Goal: Task Accomplishment & Management: Use online tool/utility

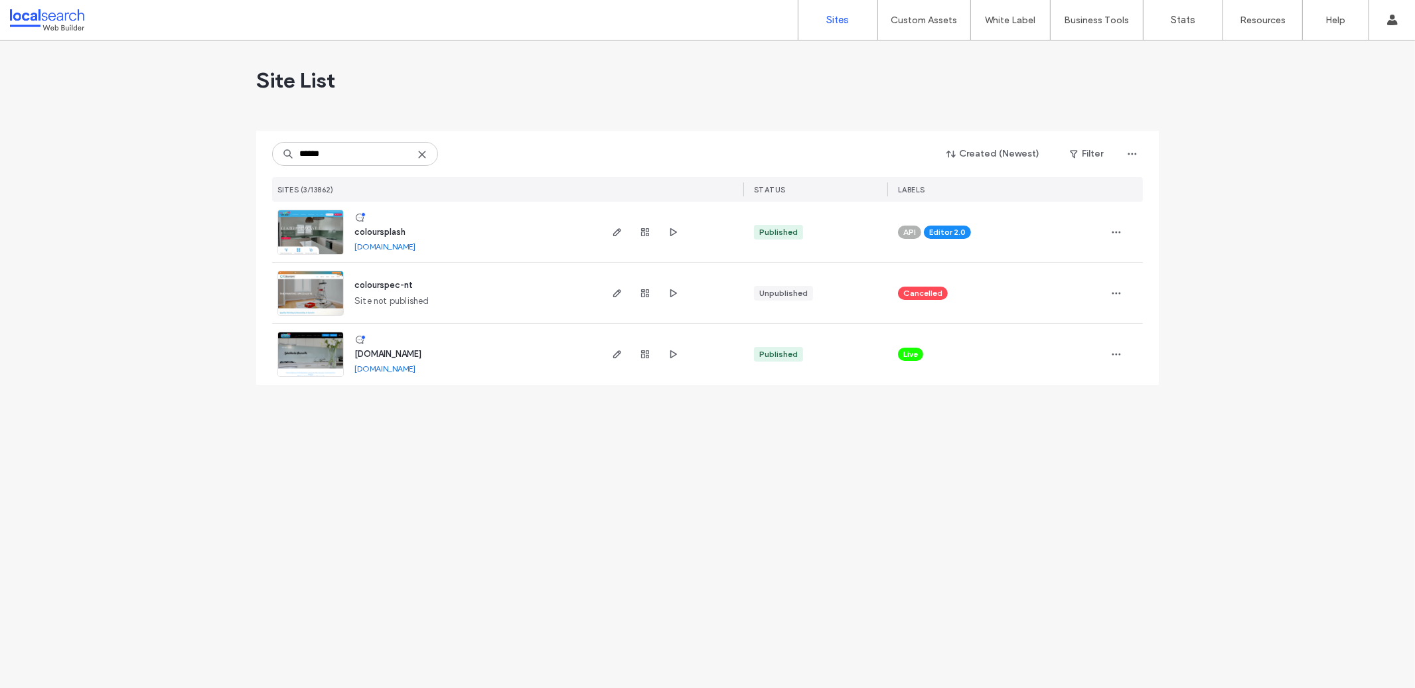
type input "******"
click at [287, 225] on link at bounding box center [310, 232] width 66 height 45
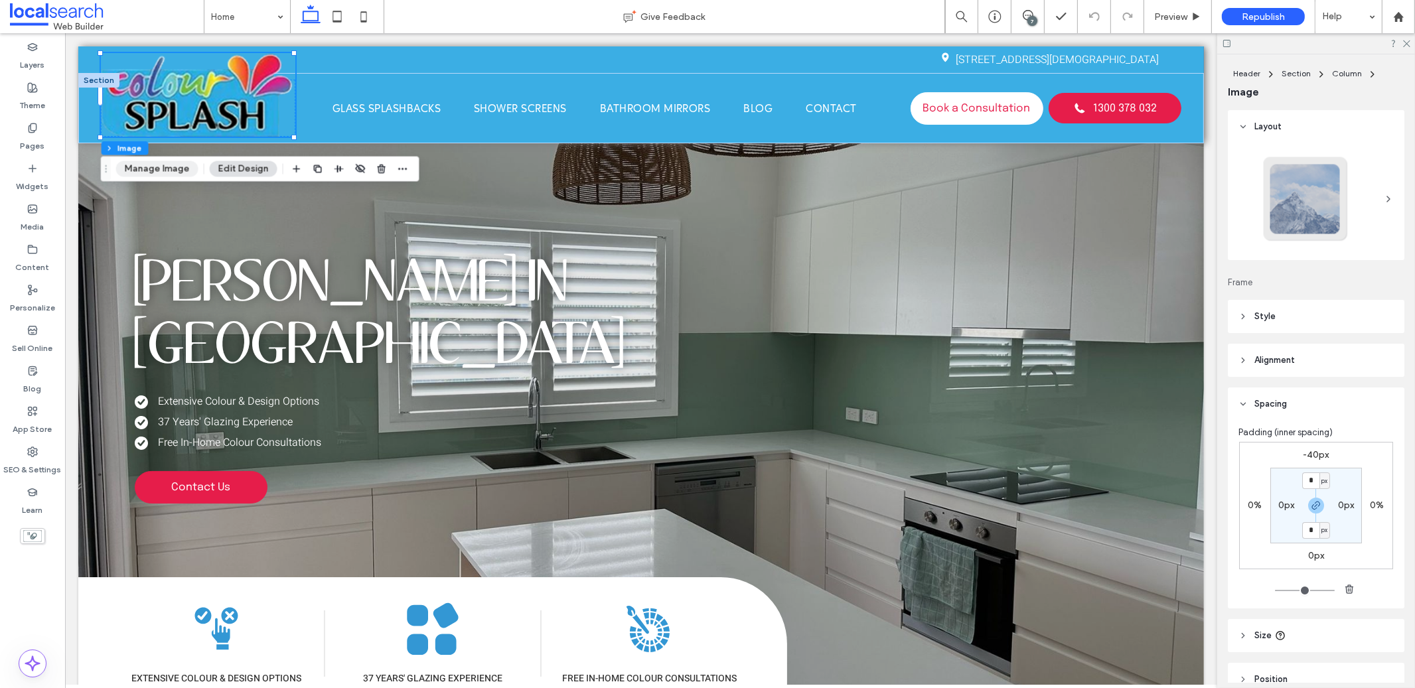
click at [188, 167] on button "Manage Image" at bounding box center [157, 169] width 82 height 16
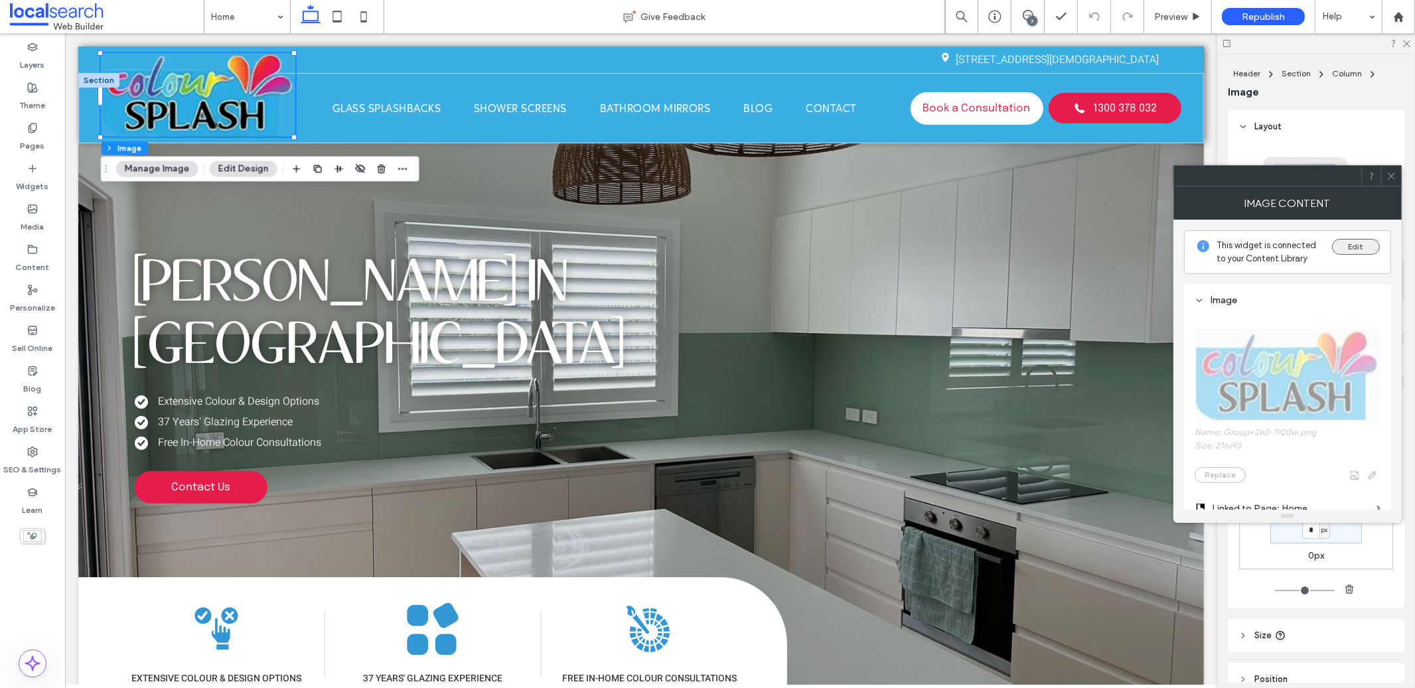
click at [1362, 250] on button "Edit" at bounding box center [1356, 247] width 48 height 16
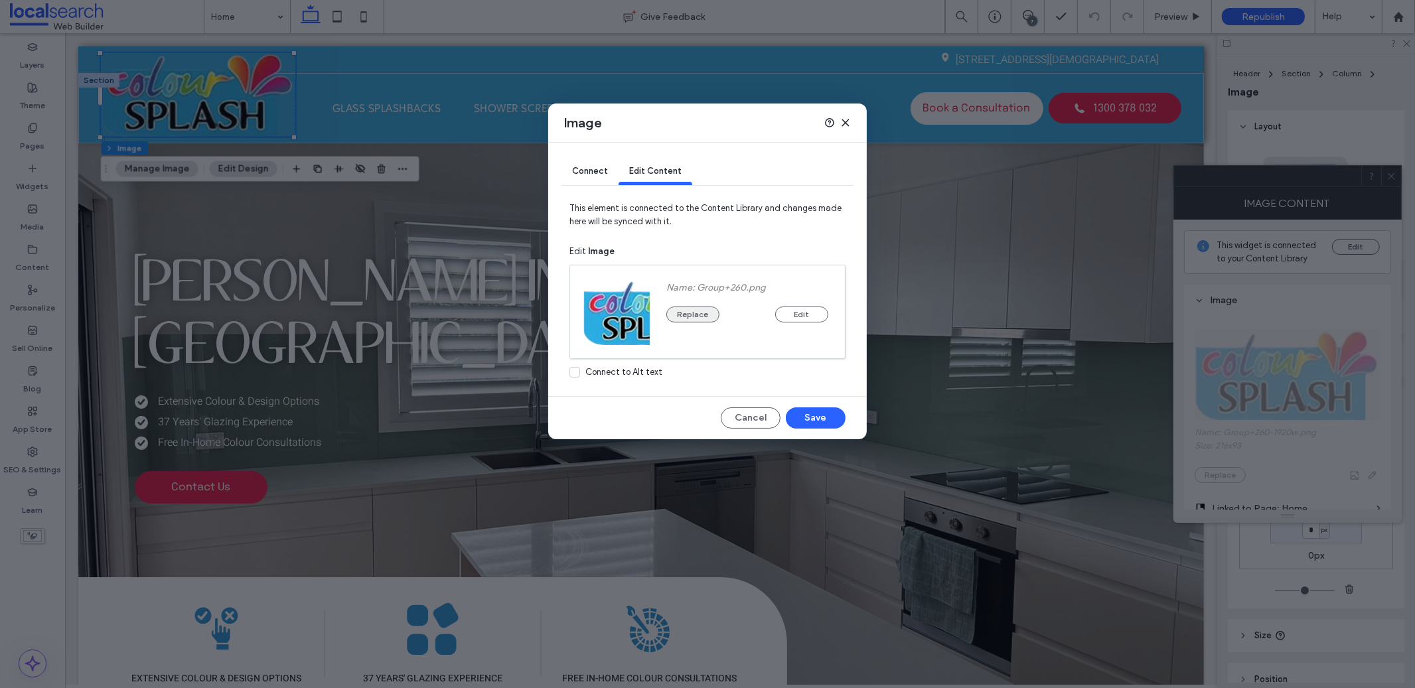
click at [698, 315] on button "Replace" at bounding box center [692, 315] width 53 height 16
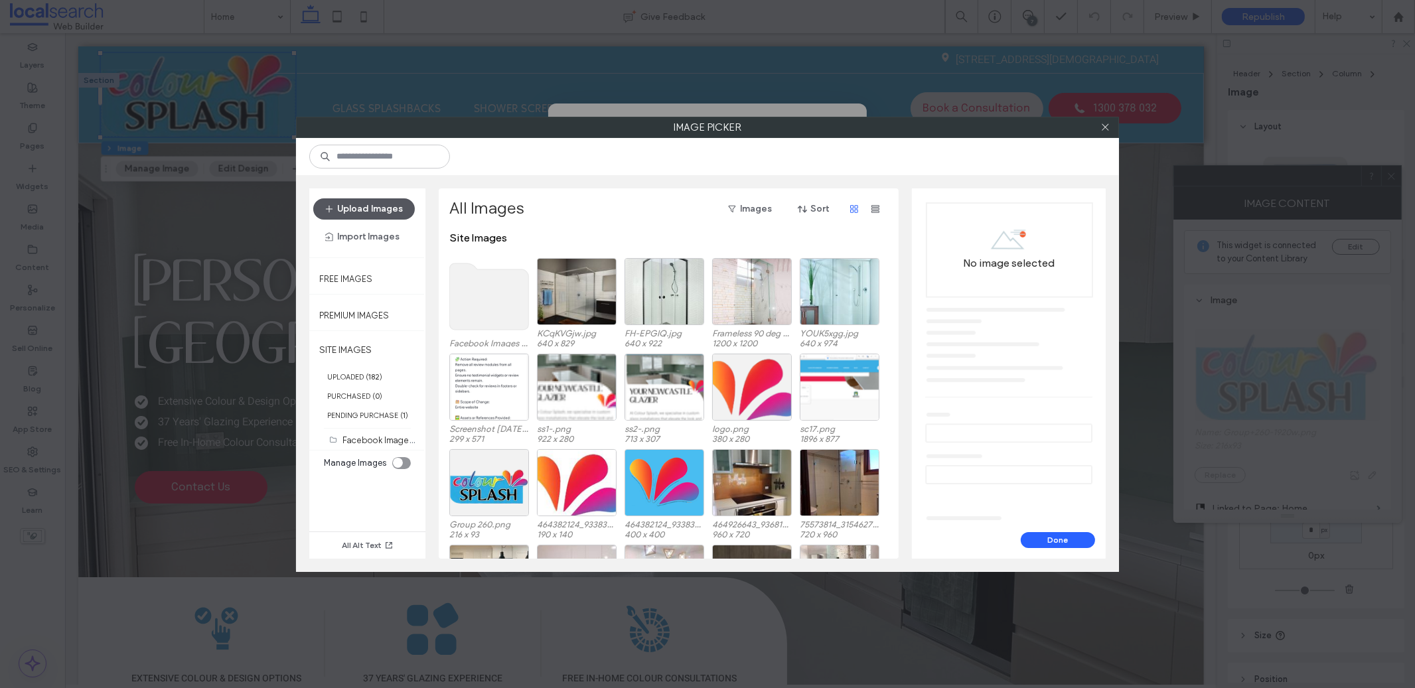
click at [374, 213] on button "Upload Images" at bounding box center [364, 208] width 102 height 21
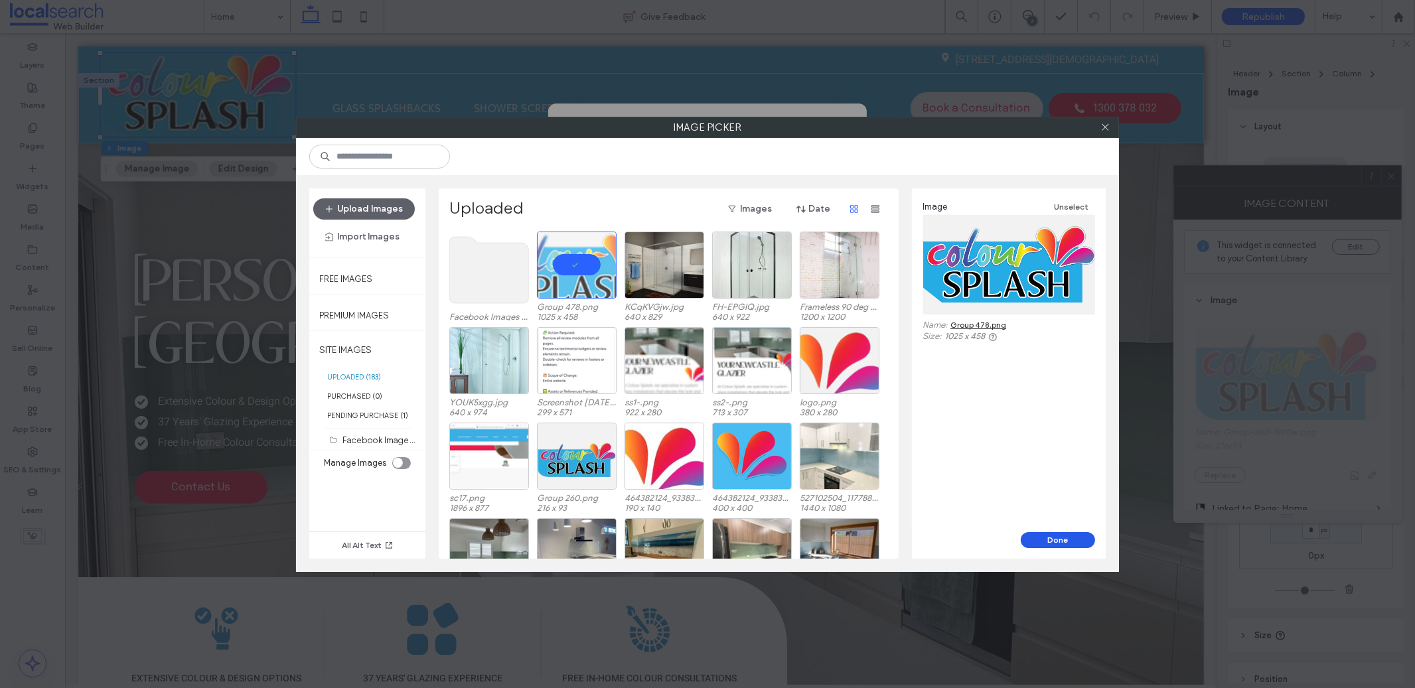
click at [1063, 542] on button "Done" at bounding box center [1058, 540] width 74 height 16
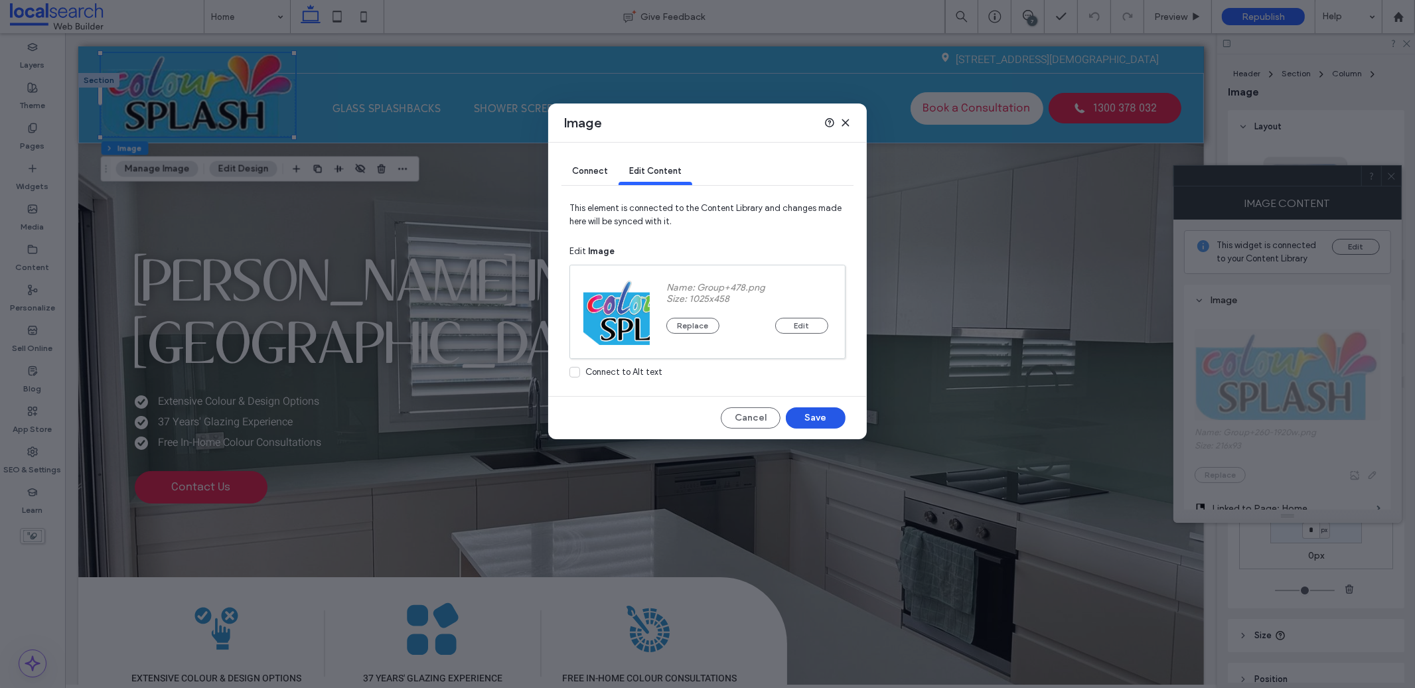
click at [810, 419] on button "Save" at bounding box center [816, 418] width 60 height 21
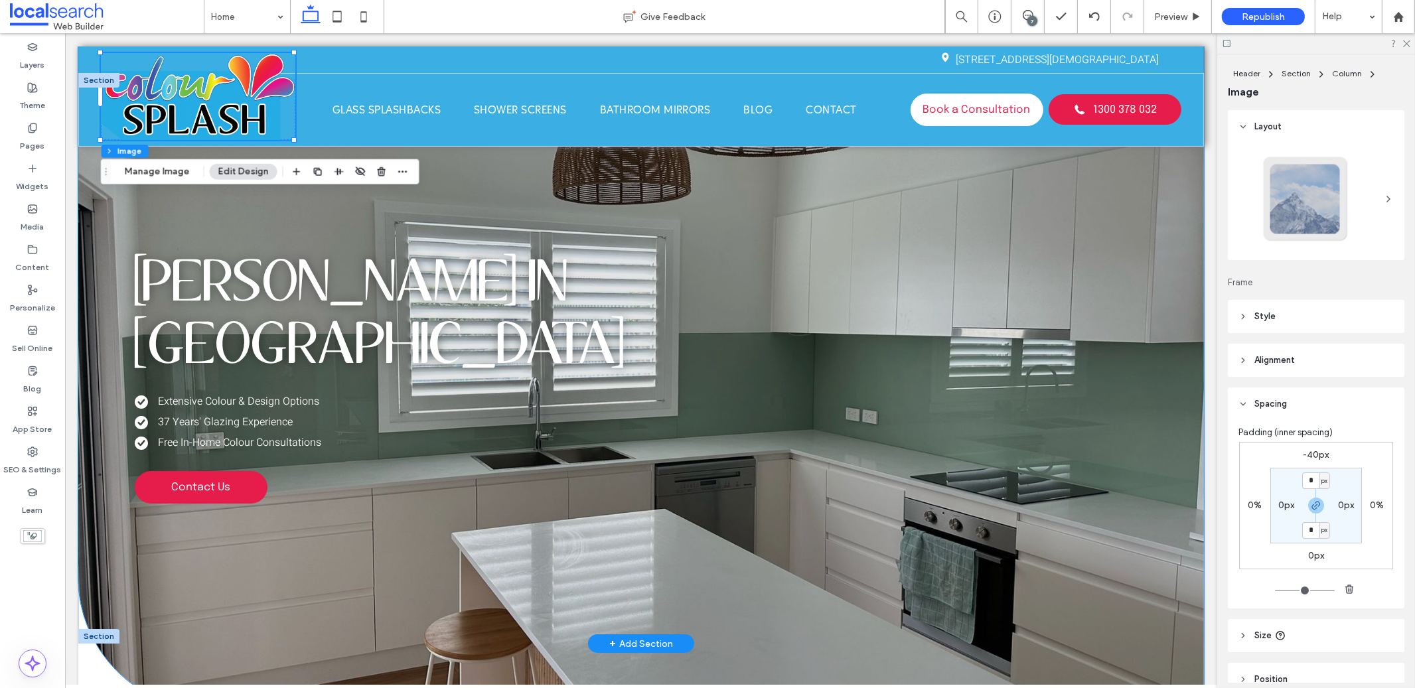
click at [529, 307] on span "Glazier in Newcastle" at bounding box center [379, 315] width 491 height 123
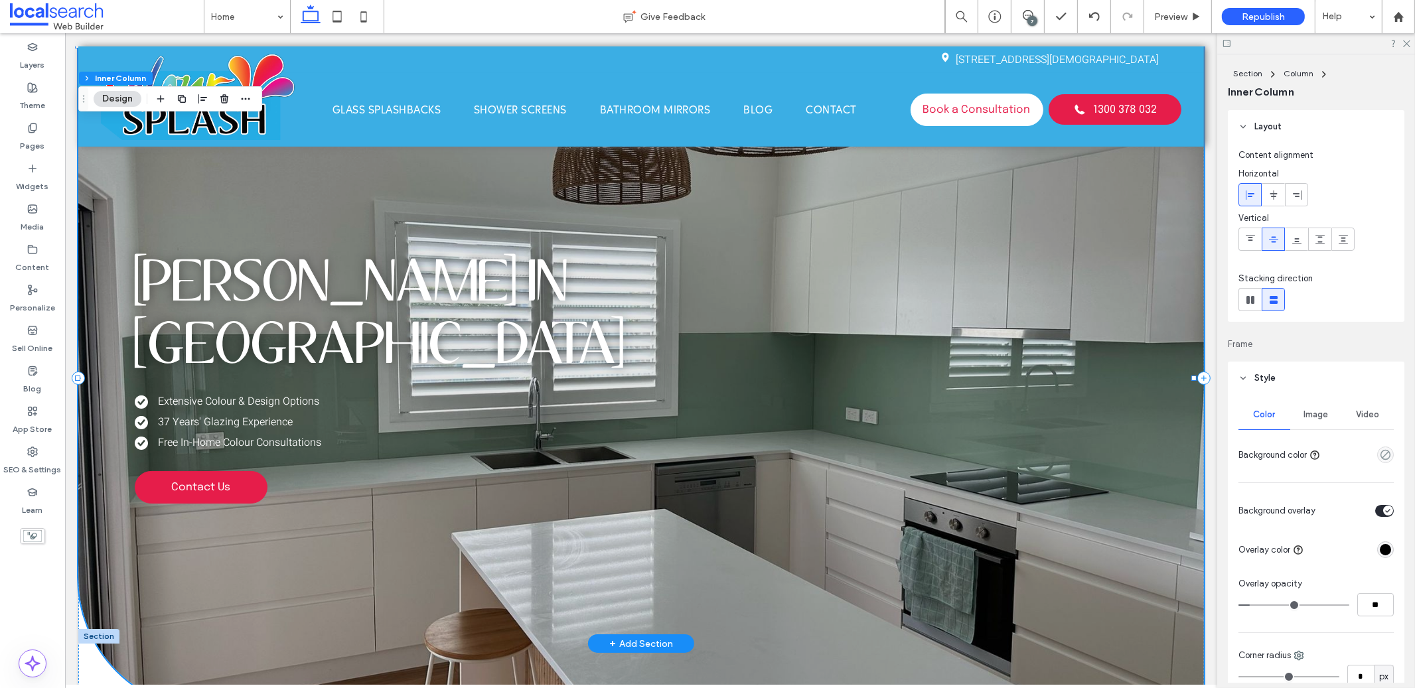
click at [917, 436] on div "Button Glazier in Newcastle Extensive Colour & Design Options 37 Years' Glazing…" at bounding box center [641, 378] width 1126 height 664
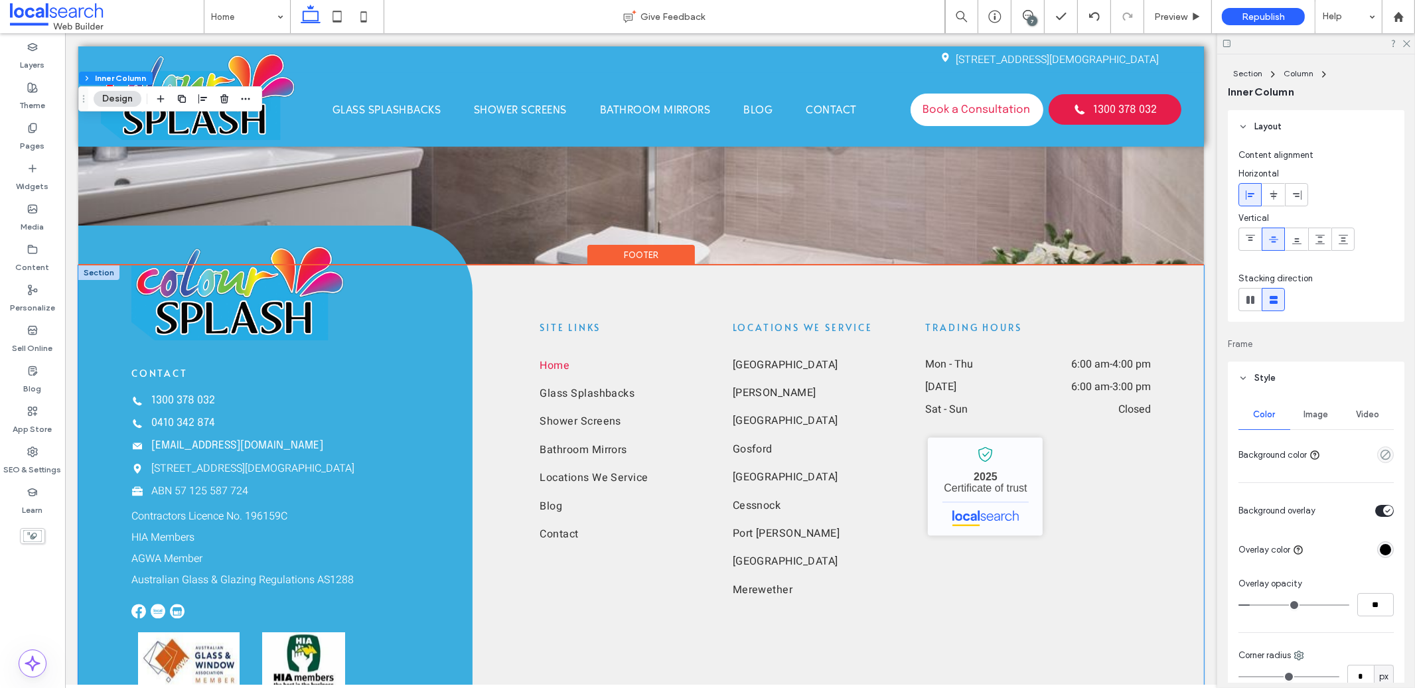
scroll to position [3544, 0]
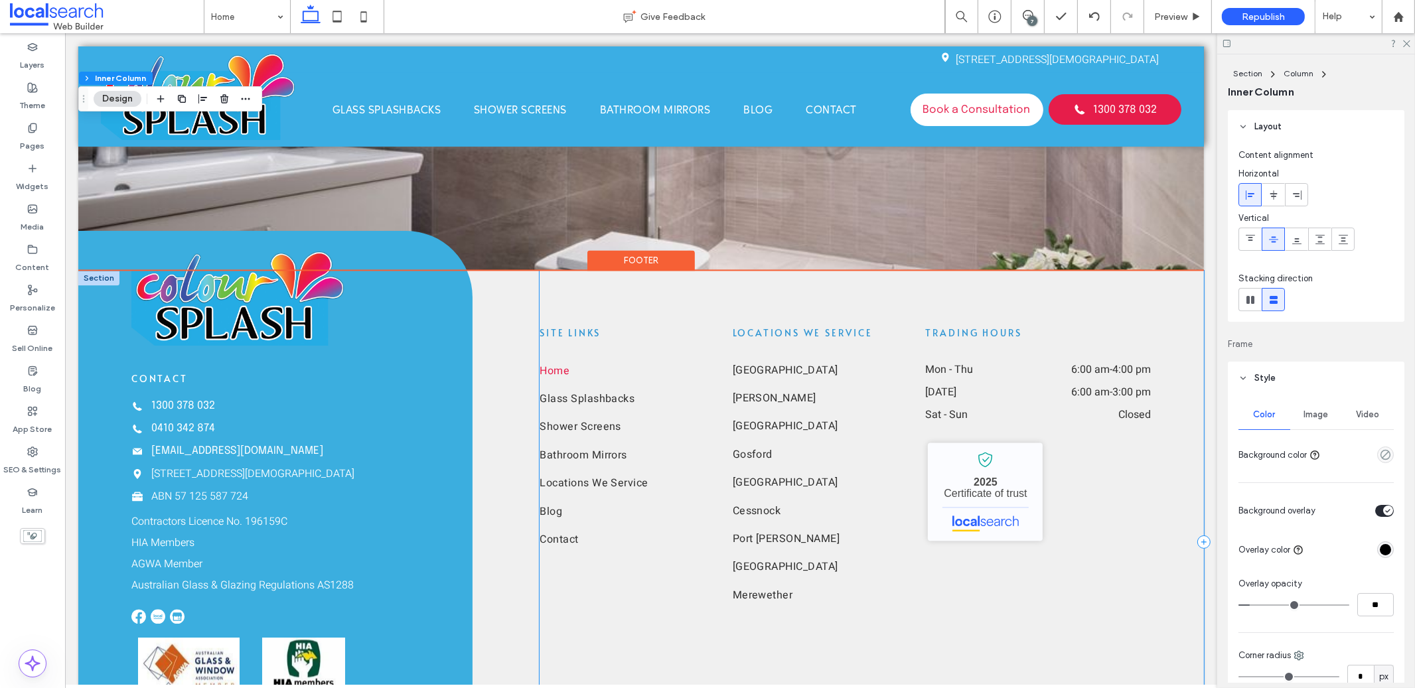
click at [1060, 661] on div "site links Home Glass Splashbacks Shower Screens Bathroom Mirrors Locations We …" at bounding box center [871, 542] width 664 height 543
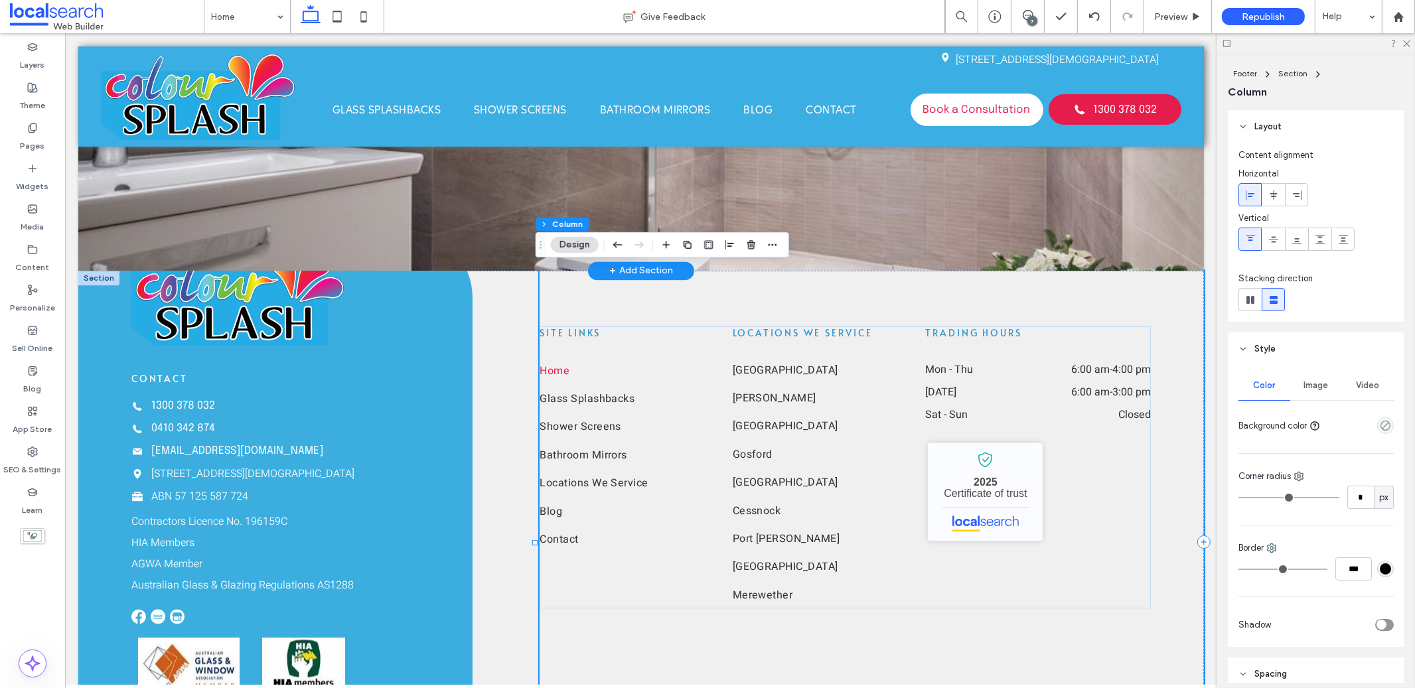
click at [1179, 247] on div at bounding box center [641, 88] width 1126 height 365
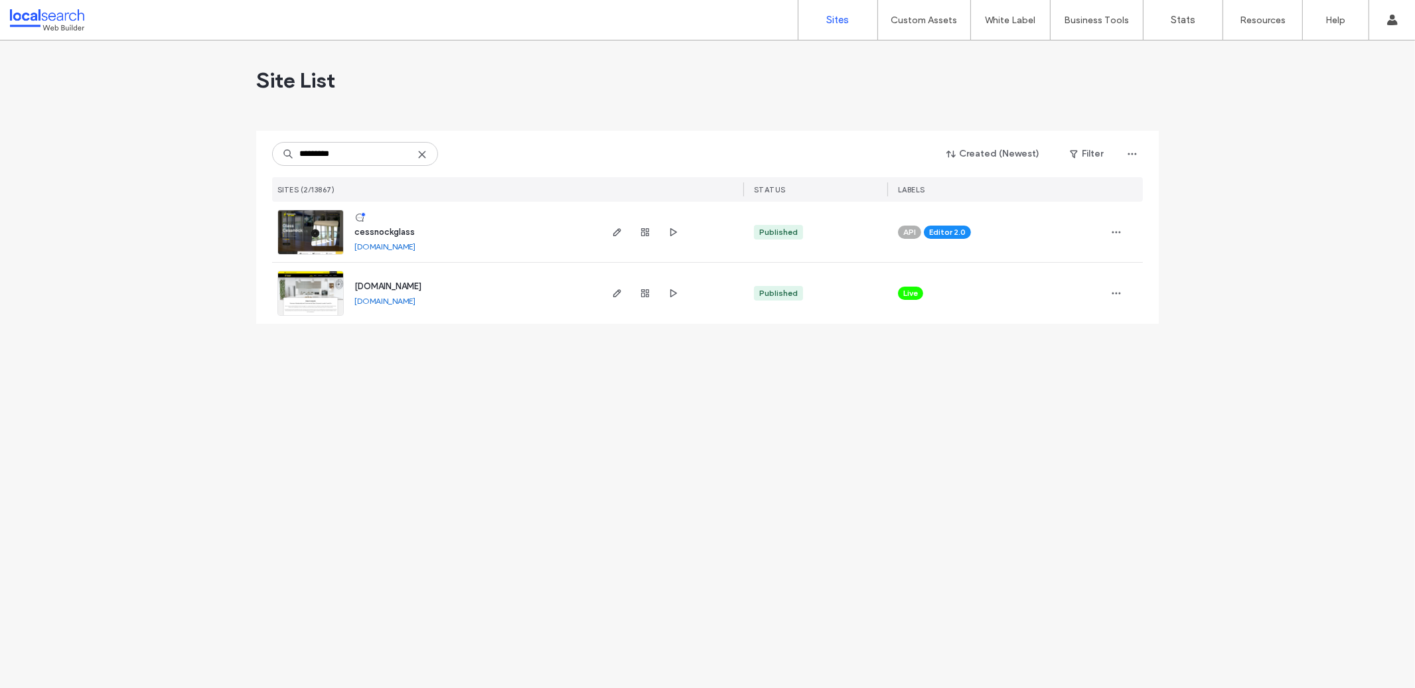
type input "*********"
click at [319, 228] on img at bounding box center [310, 255] width 65 height 90
